Goal: Complete application form: Complete application form

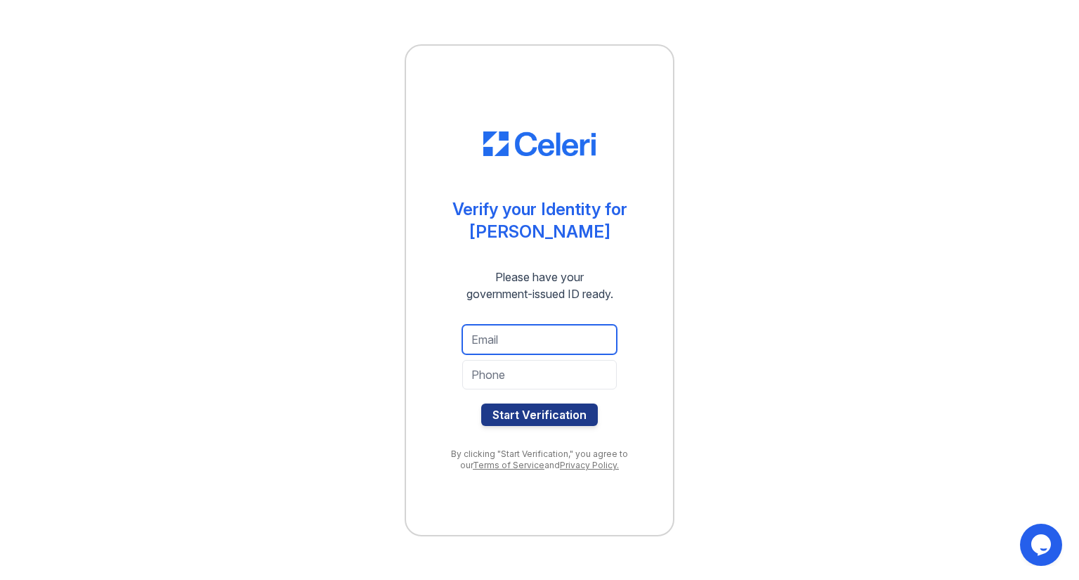
click at [508, 343] on input "email" at bounding box center [539, 340] width 155 height 30
type input "[EMAIL_ADDRESS][DOMAIN_NAME]"
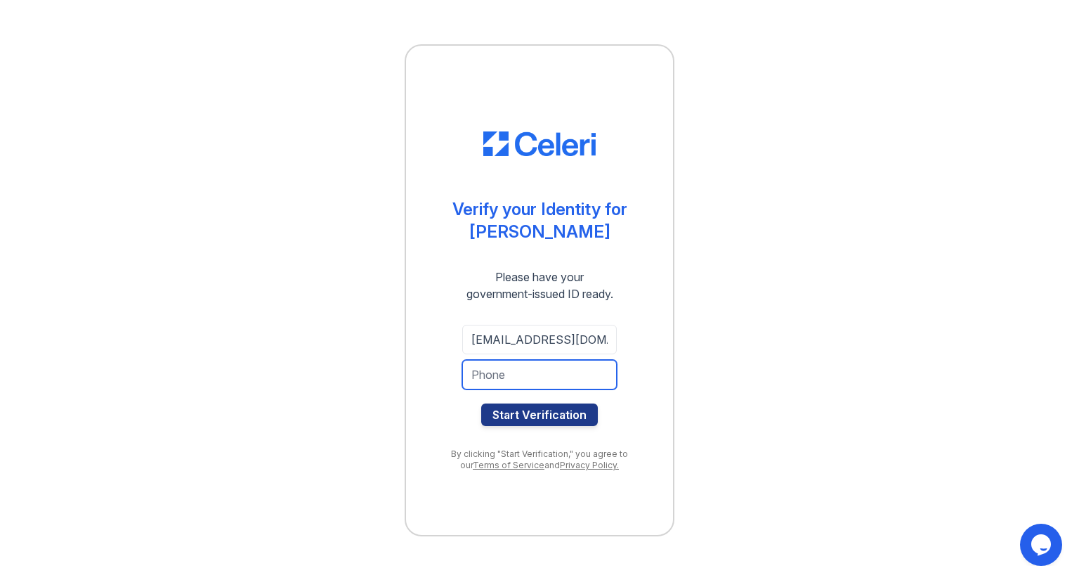
click at [499, 373] on input "tel" at bounding box center [539, 375] width 155 height 30
type input "6179664300"
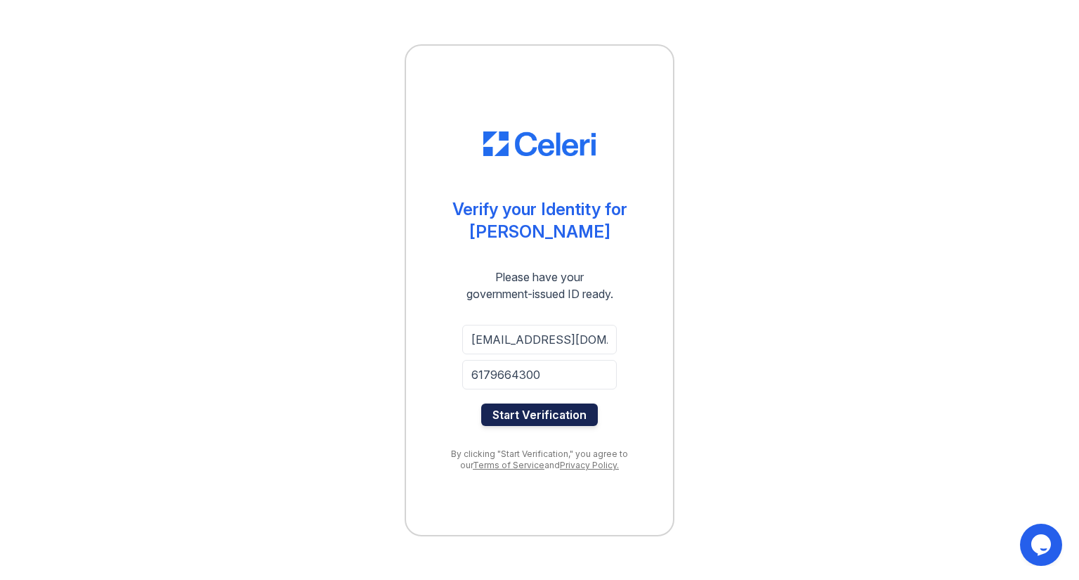
click at [511, 418] on button "Start Verification" at bounding box center [539, 414] width 117 height 22
